Goal: Task Accomplishment & Management: Complete application form

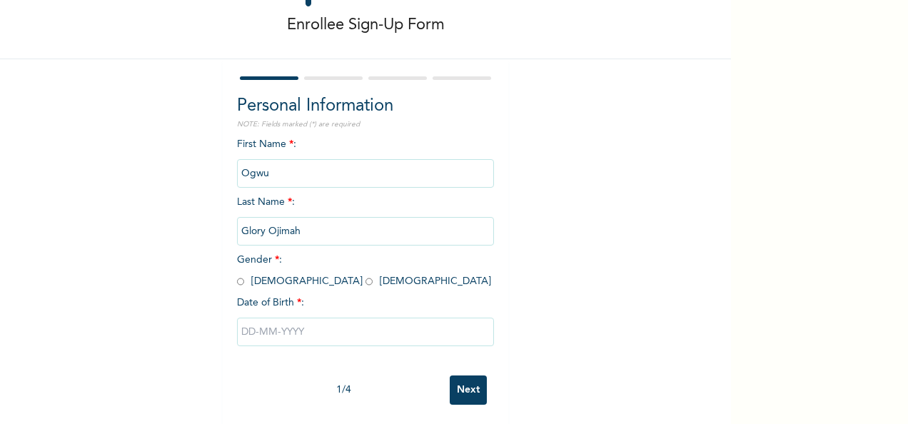
scroll to position [80, 0]
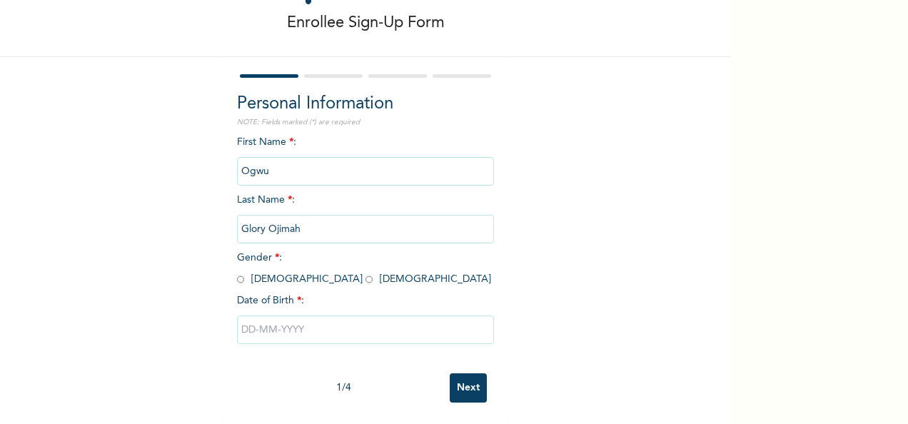
click at [365, 273] on input "radio" at bounding box center [368, 280] width 7 height 14
radio input "true"
click at [241, 317] on input "text" at bounding box center [365, 329] width 257 height 29
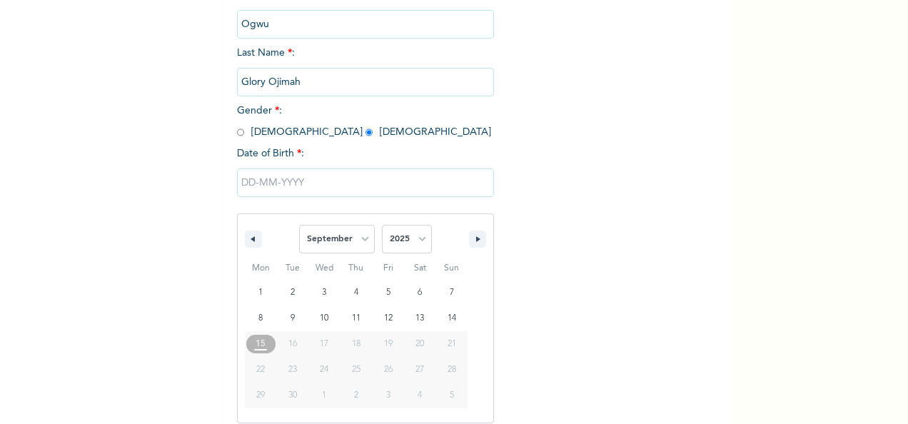
scroll to position [226, 0]
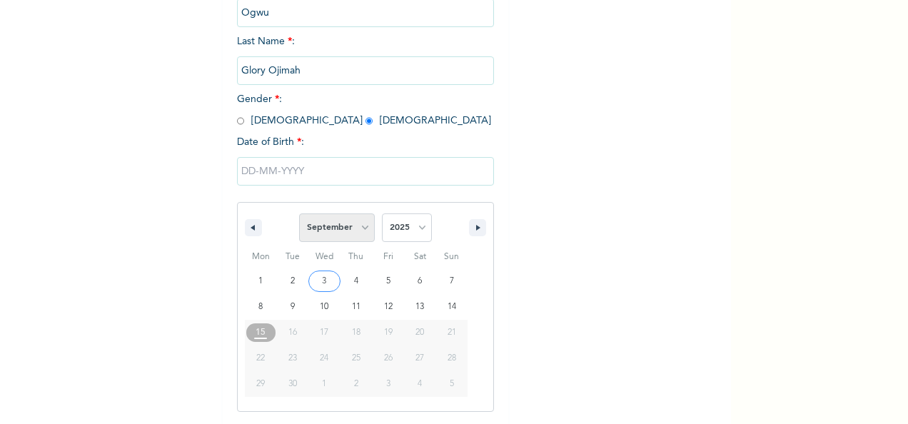
click at [318, 224] on select "January February March April May June July August September October November De…" at bounding box center [337, 227] width 76 height 29
click at [362, 226] on select "January February March April May June July August September October November De…" at bounding box center [337, 227] width 76 height 29
select select "4"
click at [299, 215] on select "January February March April May June July August September October November De…" at bounding box center [337, 227] width 76 height 29
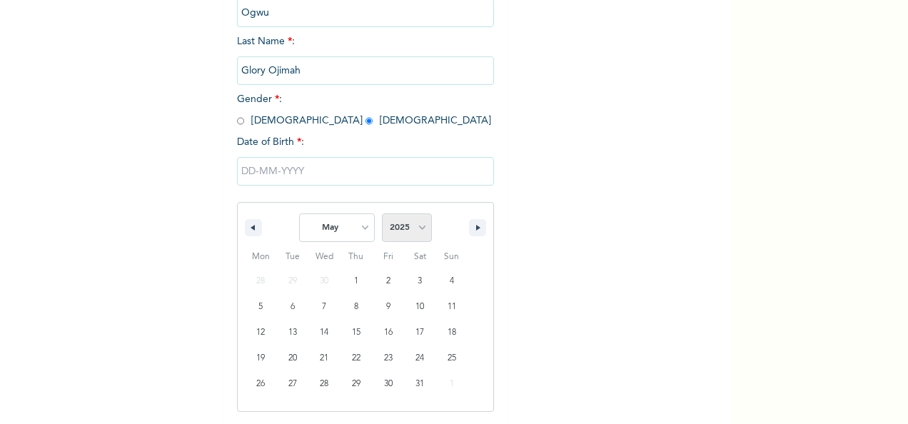
click at [408, 228] on select "2025 2024 2023 2022 2021 2020 2019 2018 2017 2016 2015 2014 2013 2012 2011 2010…" at bounding box center [407, 227] width 50 height 29
select select "2000"
click at [382, 215] on select "2025 2024 2023 2022 2021 2020 2019 2018 2017 2016 2015 2014 2013 2012 2011 2010…" at bounding box center [407, 227] width 50 height 29
type input "[DATE]"
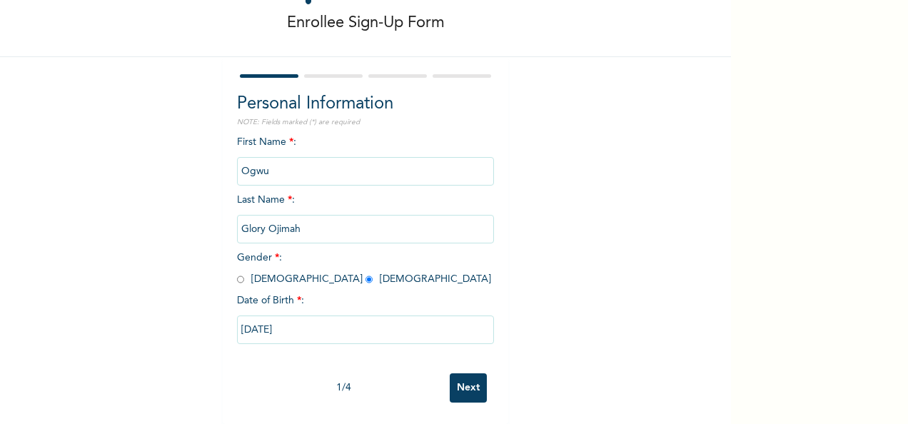
click at [458, 374] on input "Next" at bounding box center [468, 387] width 37 height 29
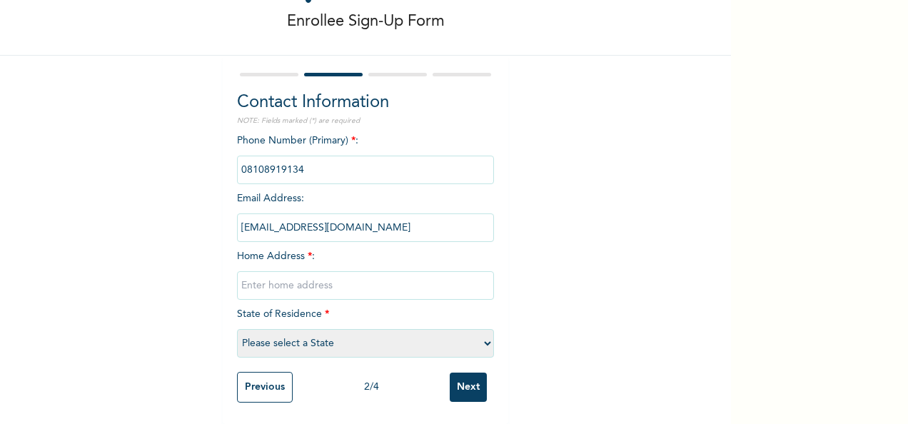
click at [309, 277] on input "text" at bounding box center [365, 285] width 257 height 29
type input "I"
click at [377, 274] on input "[STREET_ADDRESS]" at bounding box center [365, 285] width 257 height 29
type input "[STREET_ADDRESS]"
click at [327, 336] on select "Please select a State [PERSON_NAME] (FCT) [PERSON_NAME] Ibom [GEOGRAPHIC_DATA] …" at bounding box center [365, 343] width 257 height 29
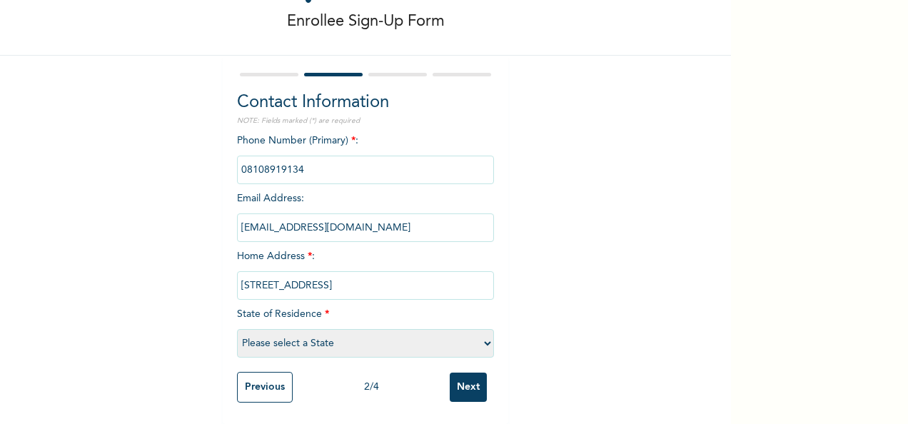
select select "25"
click at [237, 329] on select "Please select a State [PERSON_NAME] (FCT) [PERSON_NAME] Ibom [GEOGRAPHIC_DATA] …" at bounding box center [365, 343] width 257 height 29
click at [460, 373] on input "Next" at bounding box center [468, 387] width 37 height 29
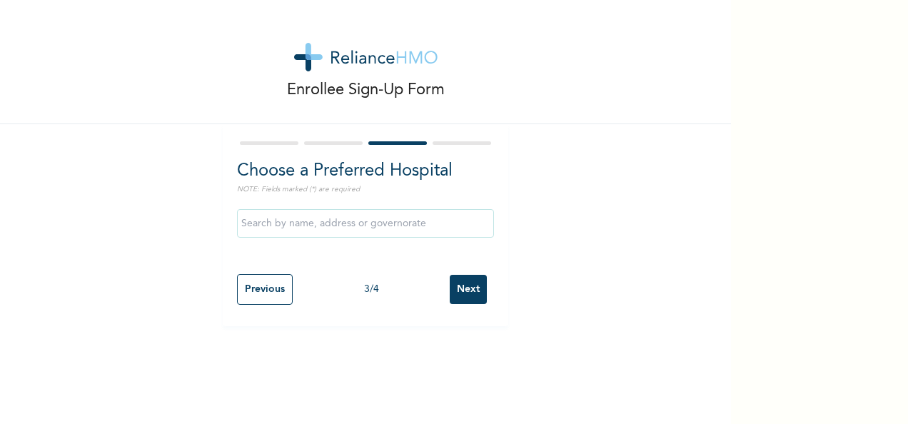
scroll to position [0, 0]
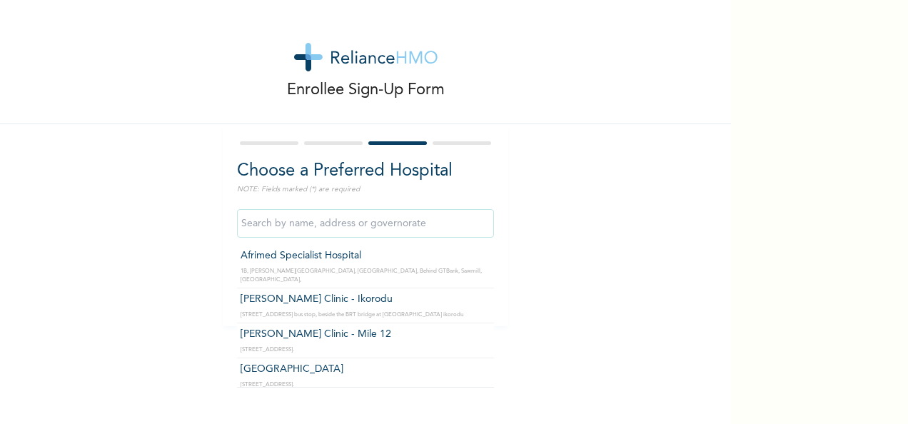
click at [363, 223] on input "text" at bounding box center [365, 223] width 257 height 29
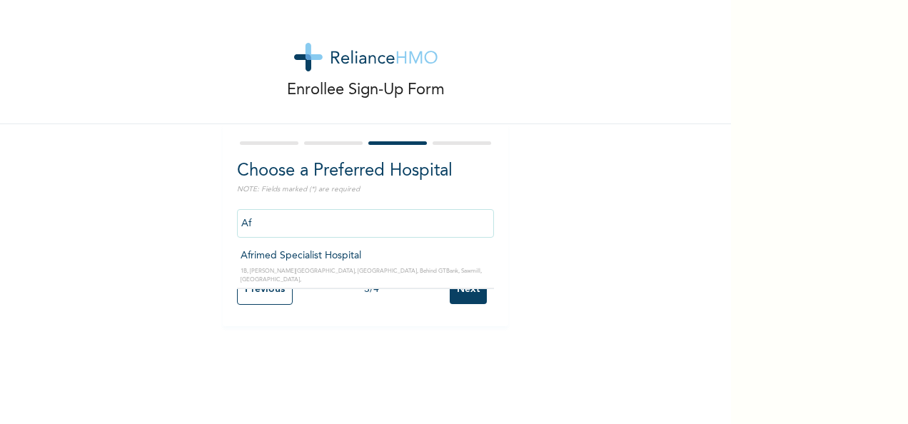
type input "A"
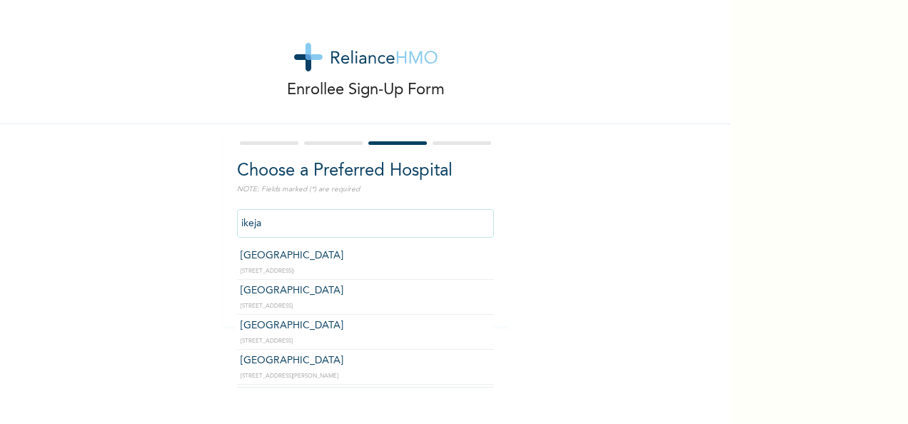
type input "[GEOGRAPHIC_DATA]"
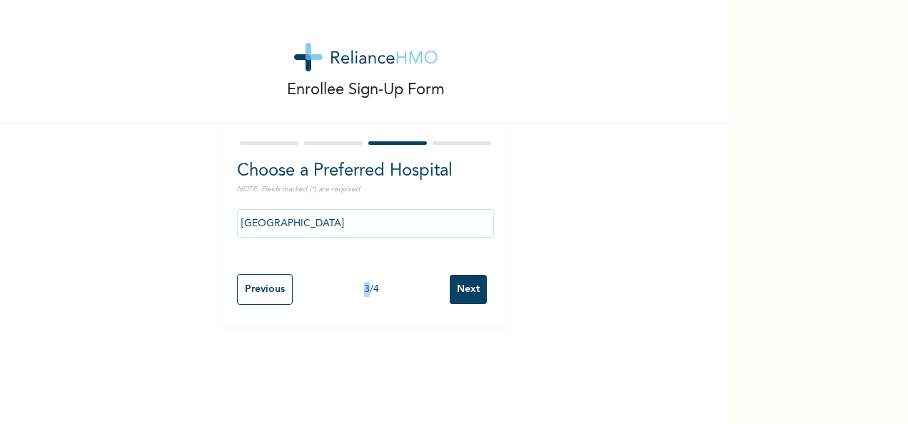
click at [330, 340] on div "Enrollee Sign-Up Form Choose a Preferred Hospital NOTE: Fields marked (*) are r…" at bounding box center [365, 212] width 731 height 424
drag, startPoint x: 330, startPoint y: 340, endPoint x: 408, endPoint y: 330, distance: 78.5
click at [408, 330] on div "Enrollee Sign-Up Form Choose a Preferred Hospital NOTE: Fields marked (*) are r…" at bounding box center [365, 212] width 731 height 424
click at [454, 288] on input "Next" at bounding box center [468, 289] width 37 height 29
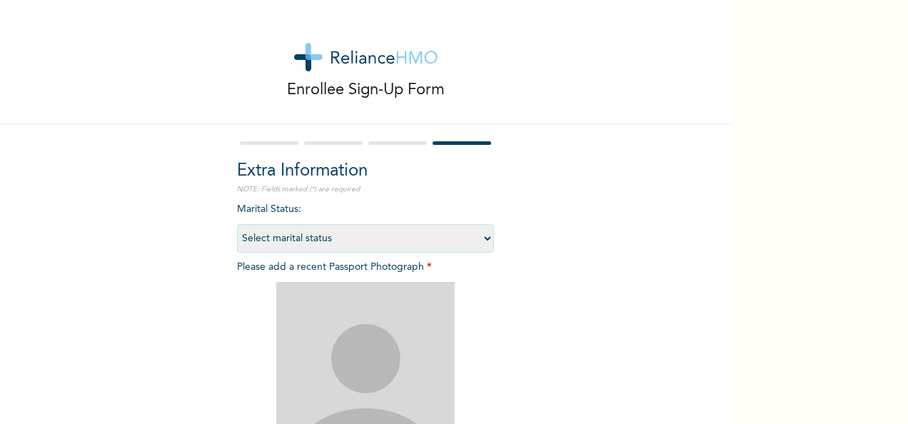
click at [475, 239] on select "Select marital status [DEMOGRAPHIC_DATA] Married [DEMOGRAPHIC_DATA] Widow/[DEMO…" at bounding box center [365, 238] width 257 height 29
select select "1"
click at [237, 224] on select "Select marital status [DEMOGRAPHIC_DATA] Married [DEMOGRAPHIC_DATA] Widow/[DEMO…" at bounding box center [365, 238] width 257 height 29
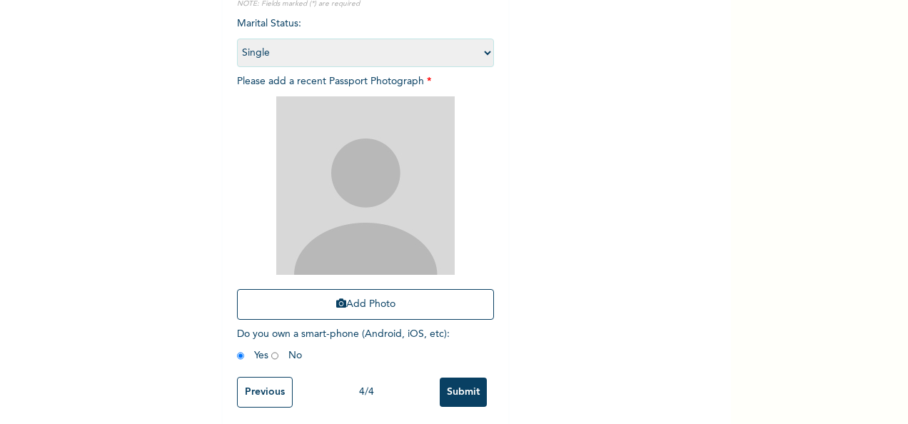
scroll to position [203, 0]
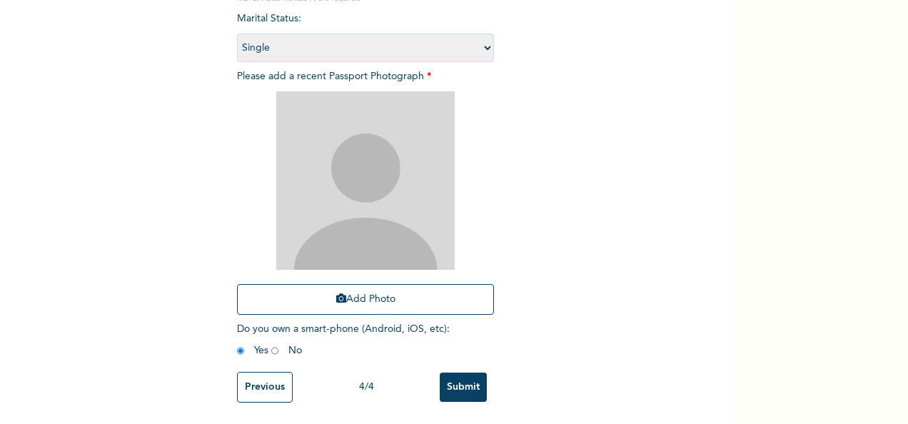
click at [457, 373] on input "Submit" at bounding box center [463, 387] width 47 height 29
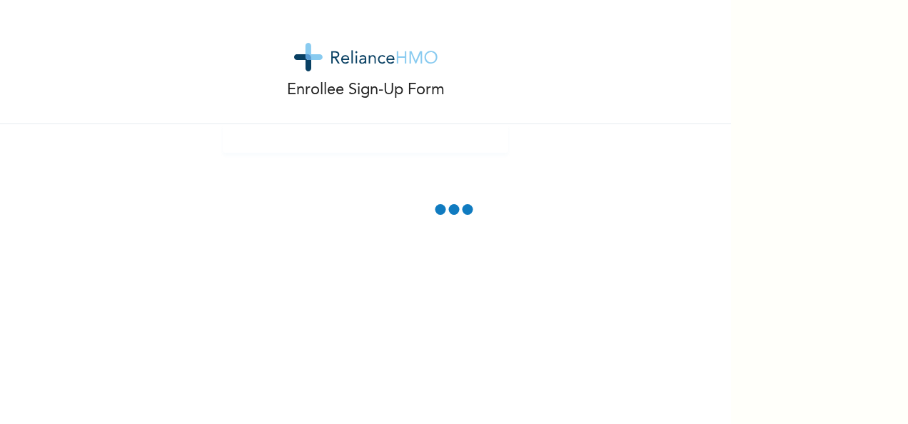
scroll to position [123, 0]
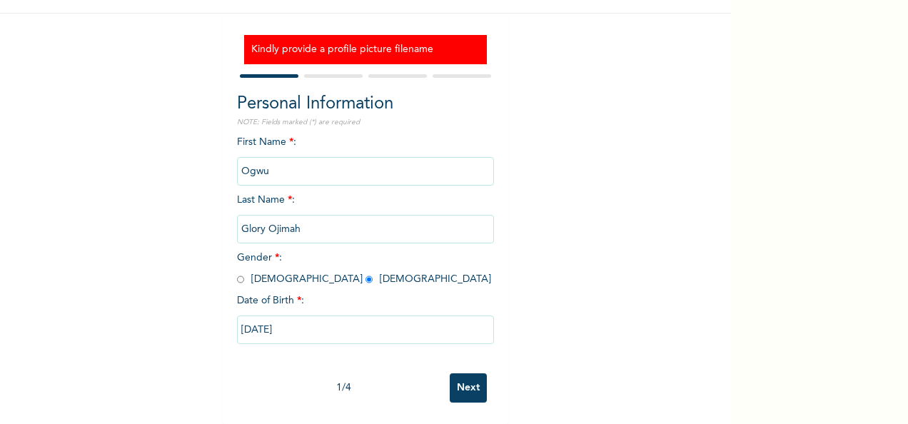
click at [457, 373] on input "Next" at bounding box center [468, 387] width 37 height 29
select select "25"
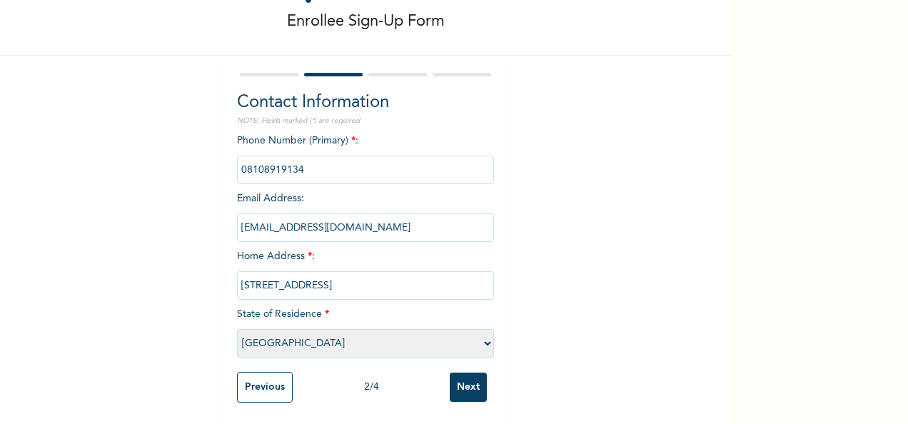
scroll to position [81, 0]
click at [457, 373] on input "Next" at bounding box center [468, 387] width 37 height 29
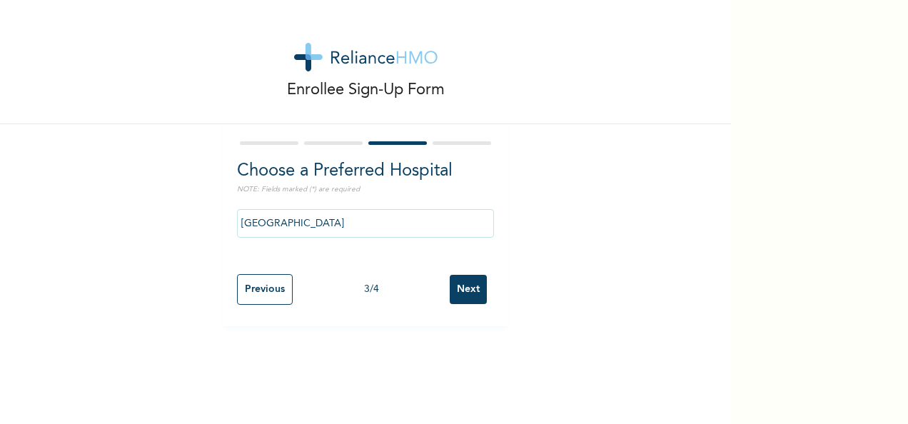
scroll to position [0, 0]
click at [461, 284] on input "Next" at bounding box center [468, 289] width 37 height 29
select select "1"
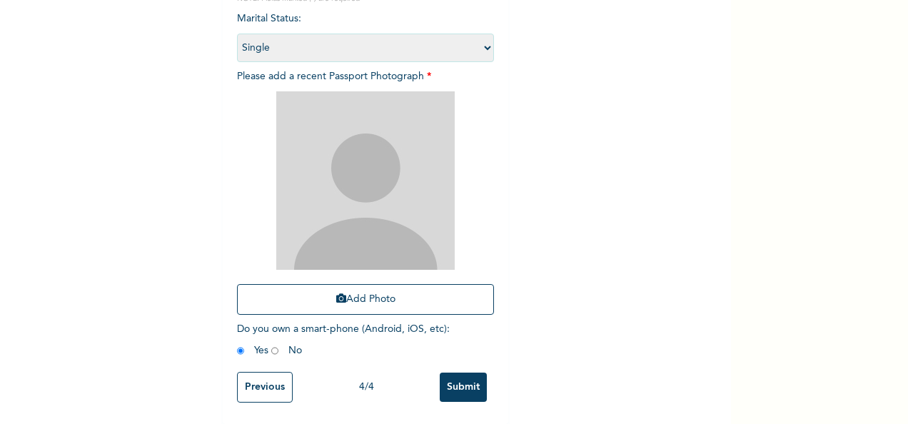
scroll to position [198, 0]
click at [406, 301] on button "Add Photo" at bounding box center [365, 299] width 257 height 31
click at [422, 290] on button "Add Photo" at bounding box center [365, 299] width 257 height 31
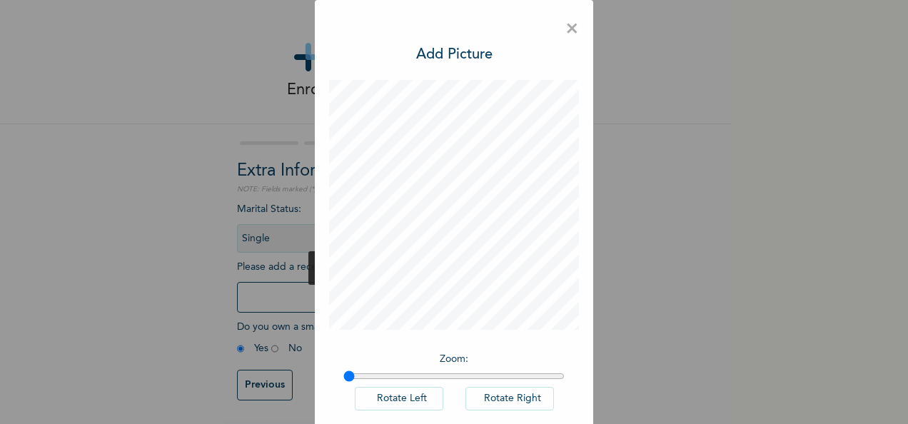
scroll to position [10, 0]
click at [352, 374] on input "range" at bounding box center [453, 375] width 221 height 11
type input "1"
click at [343, 374] on input "range" at bounding box center [453, 375] width 221 height 11
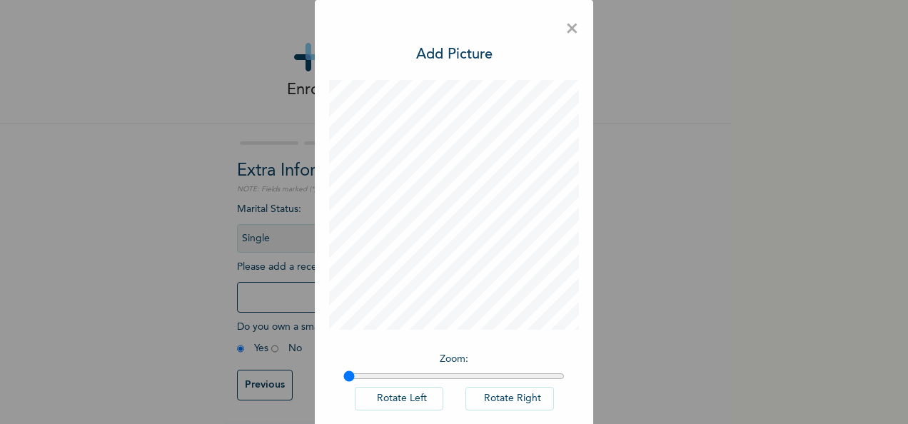
click at [343, 374] on input "range" at bounding box center [453, 375] width 221 height 11
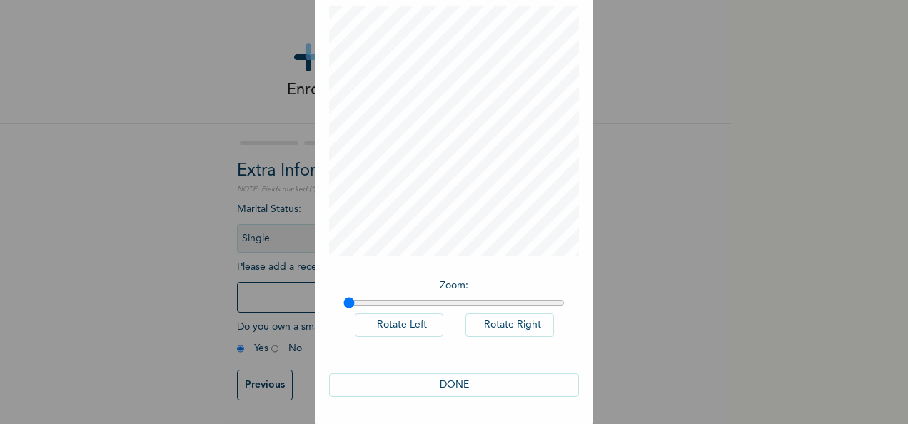
click at [449, 379] on button "DONE" at bounding box center [454, 385] width 250 height 24
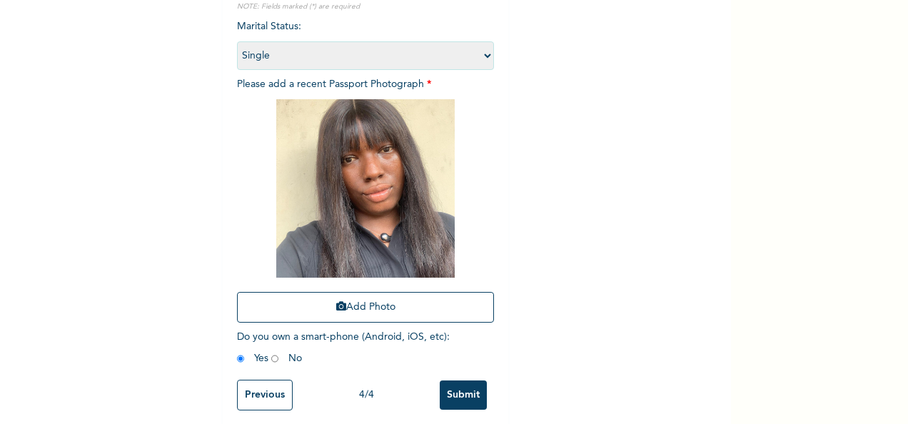
scroll to position [203, 0]
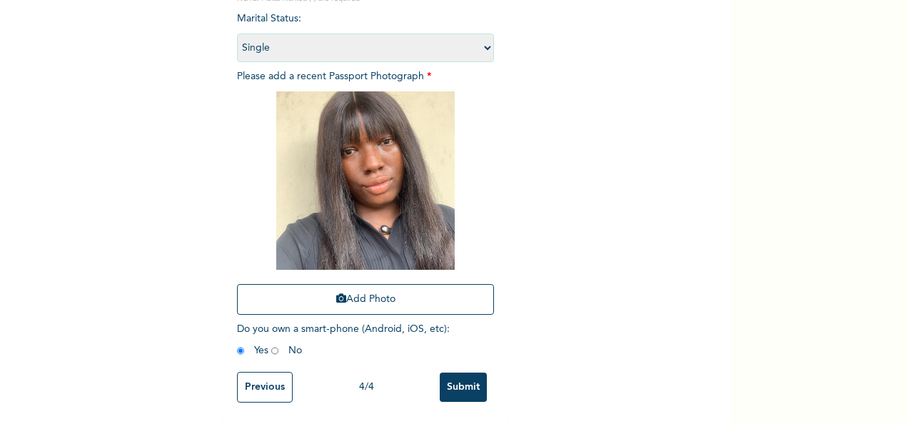
click at [460, 373] on input "Submit" at bounding box center [463, 387] width 47 height 29
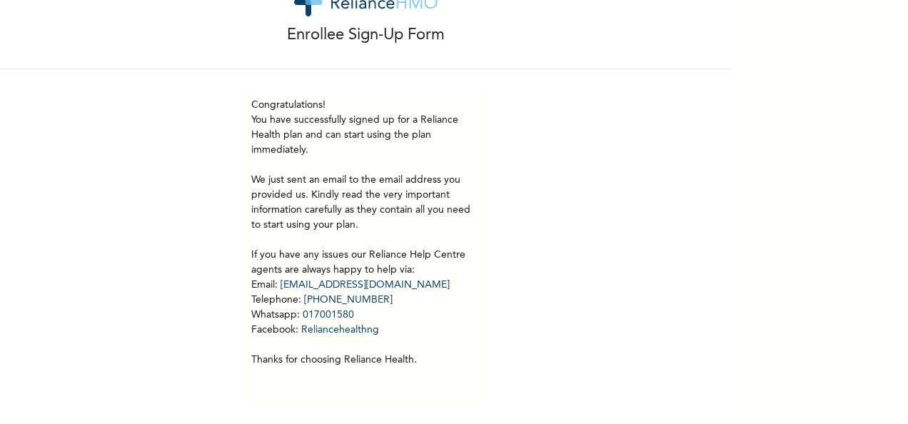
scroll to position [68, 0]
